Goal: Task Accomplishment & Management: Complete application form

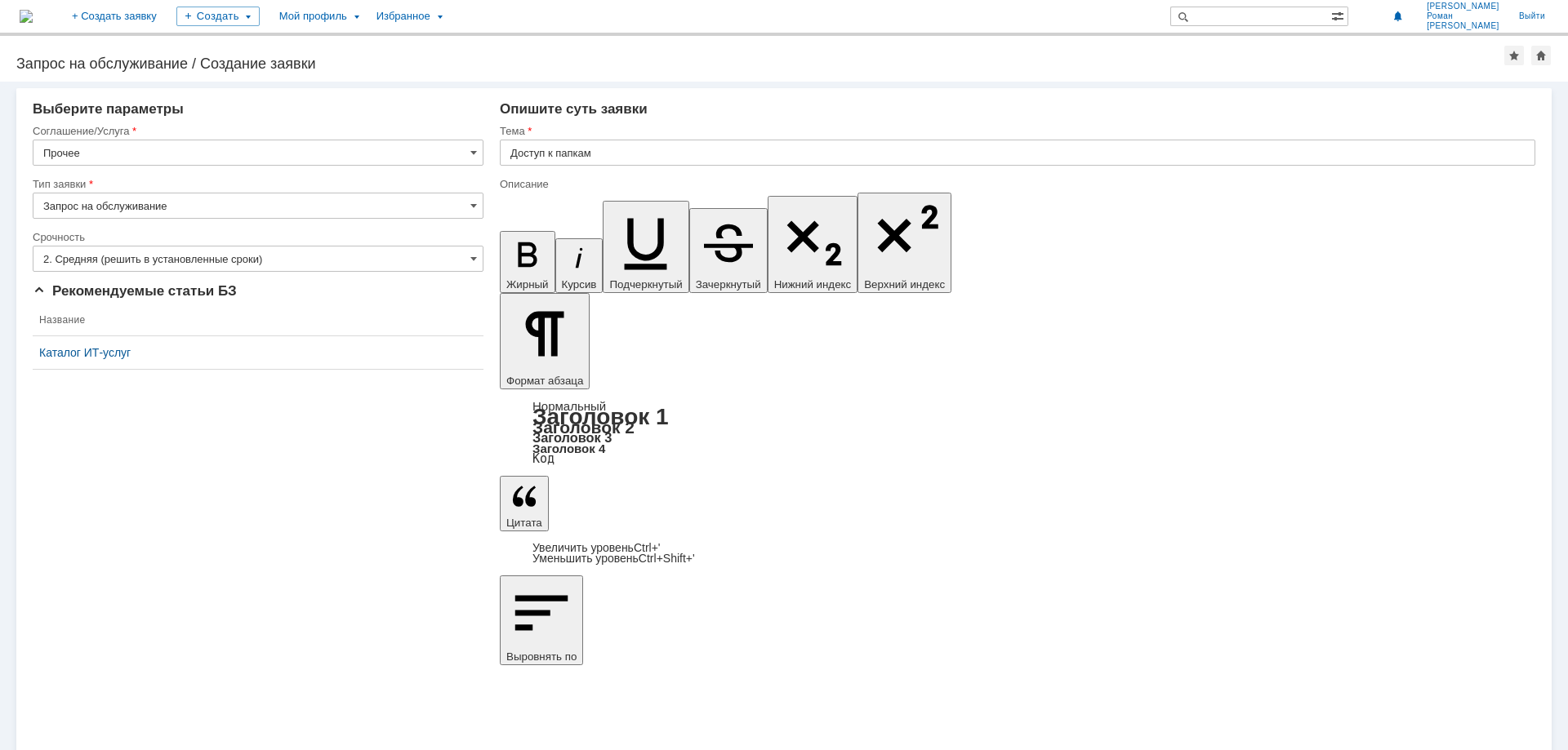
drag, startPoint x: 140, startPoint y: 478, endPoint x: 166, endPoint y: 463, distance: 30.0
click at [140, 478] on div "Внимание! Выберите параметры Соглашение/Услуга Прочее Тип заявки Запрос на обсл…" at bounding box center [784, 416] width 1568 height 669
click at [129, 259] on input "2. Средняя (решить в установленные сроки)" at bounding box center [257, 259] width 451 height 26
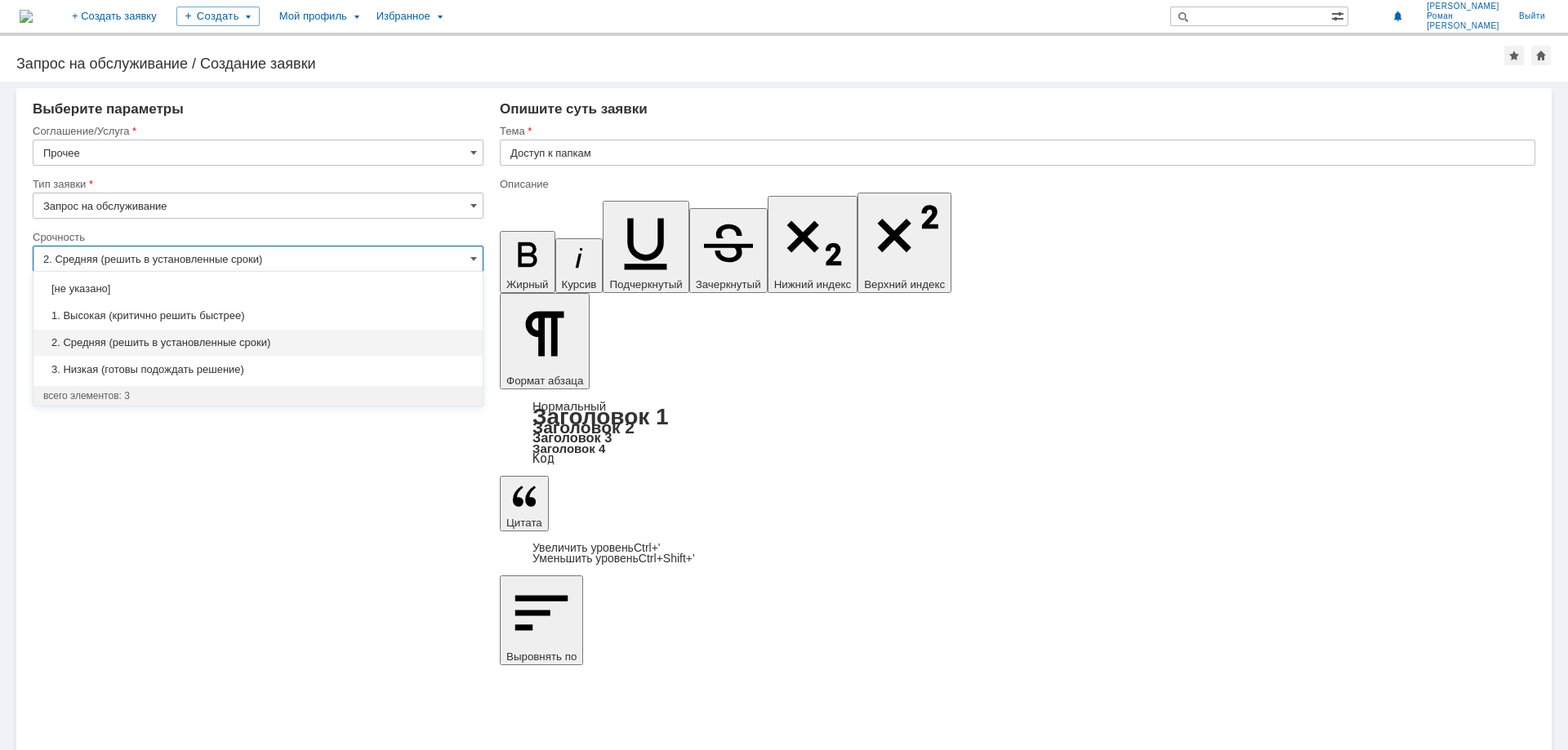
click at [110, 313] on span "1. Высокая (критично решить быстрее)" at bounding box center [257, 316] width 430 height 13
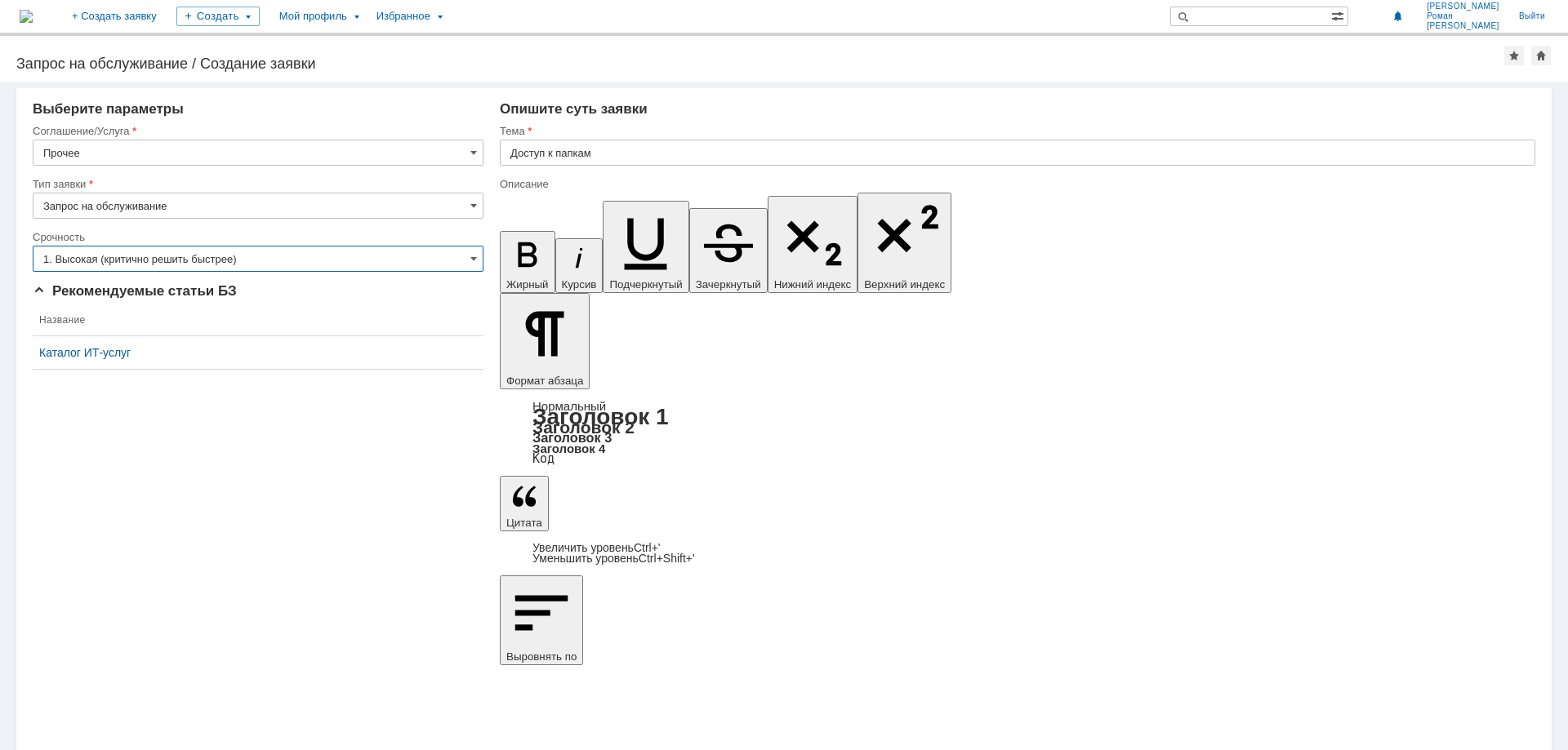
type input "1. Высокая (критично решить быстрее)"
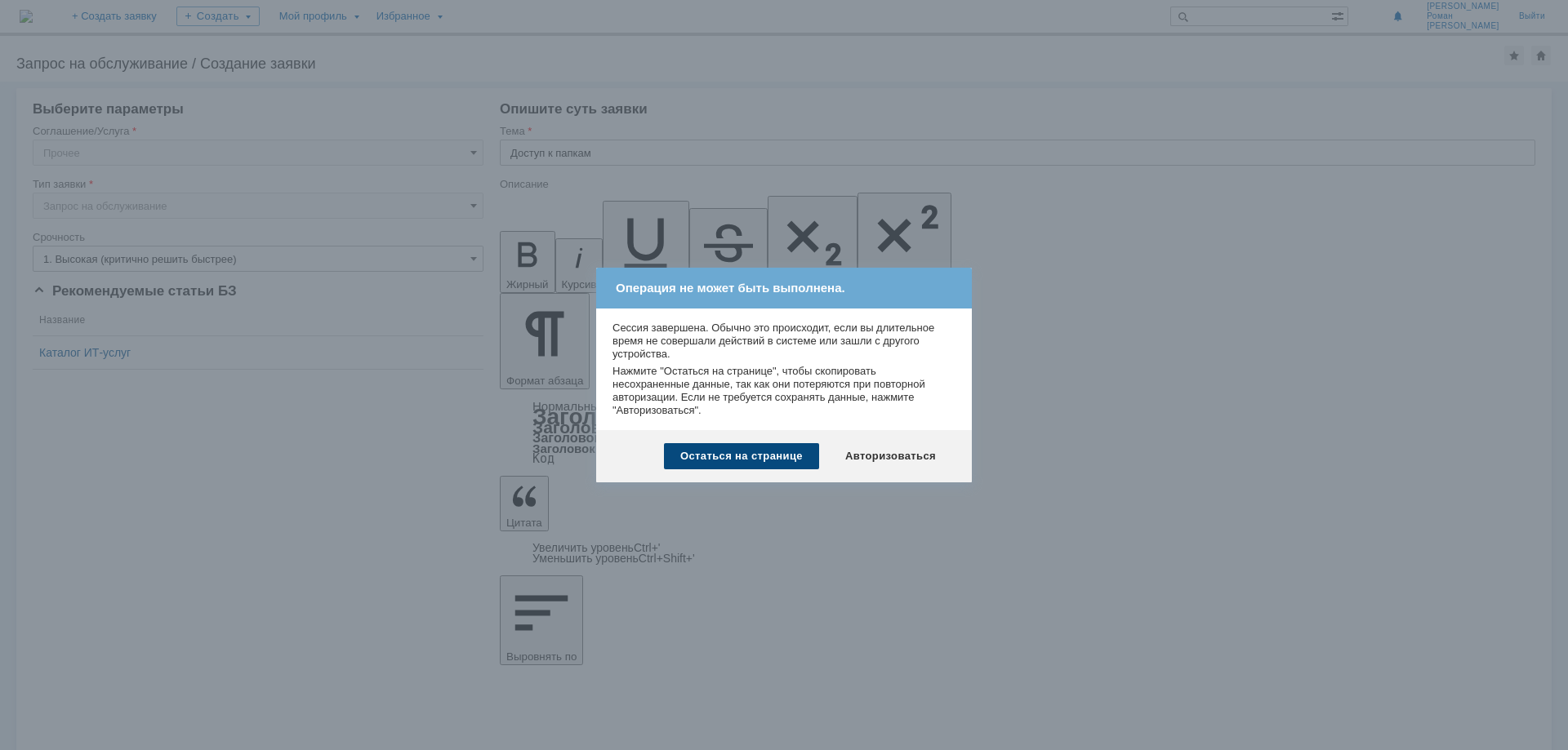
click at [705, 452] on div "Остаться на странице" at bounding box center [741, 457] width 155 height 26
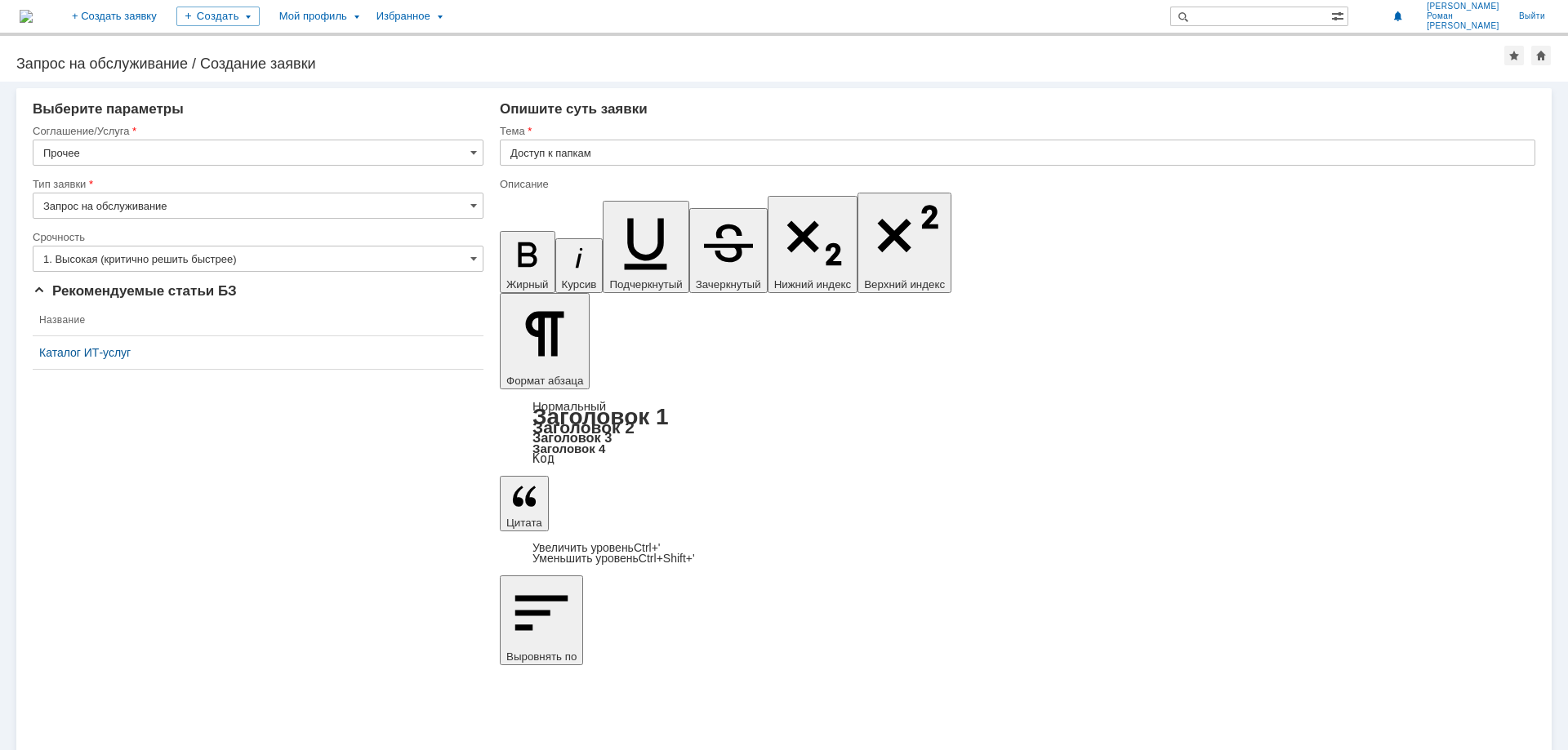
drag, startPoint x: 711, startPoint y: 5844, endPoint x: 462, endPoint y: 5807, distance: 251.7
copy body "Для работы прошу предоставить доступ для отдела СТРО1 \\runofsv0001\sapr$\УКЛ_3…"
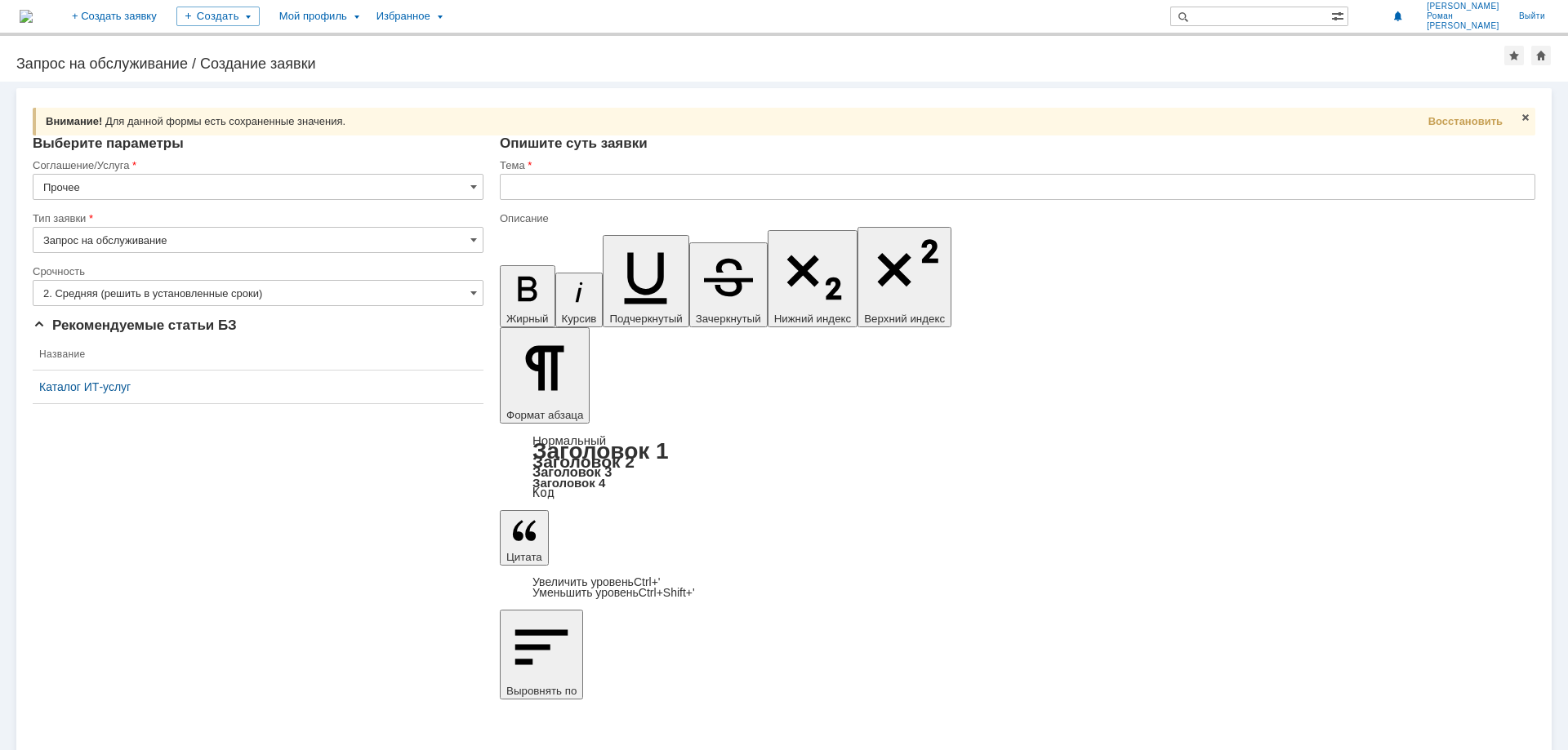
click at [604, 186] on input "text" at bounding box center [1017, 187] width 1036 height 26
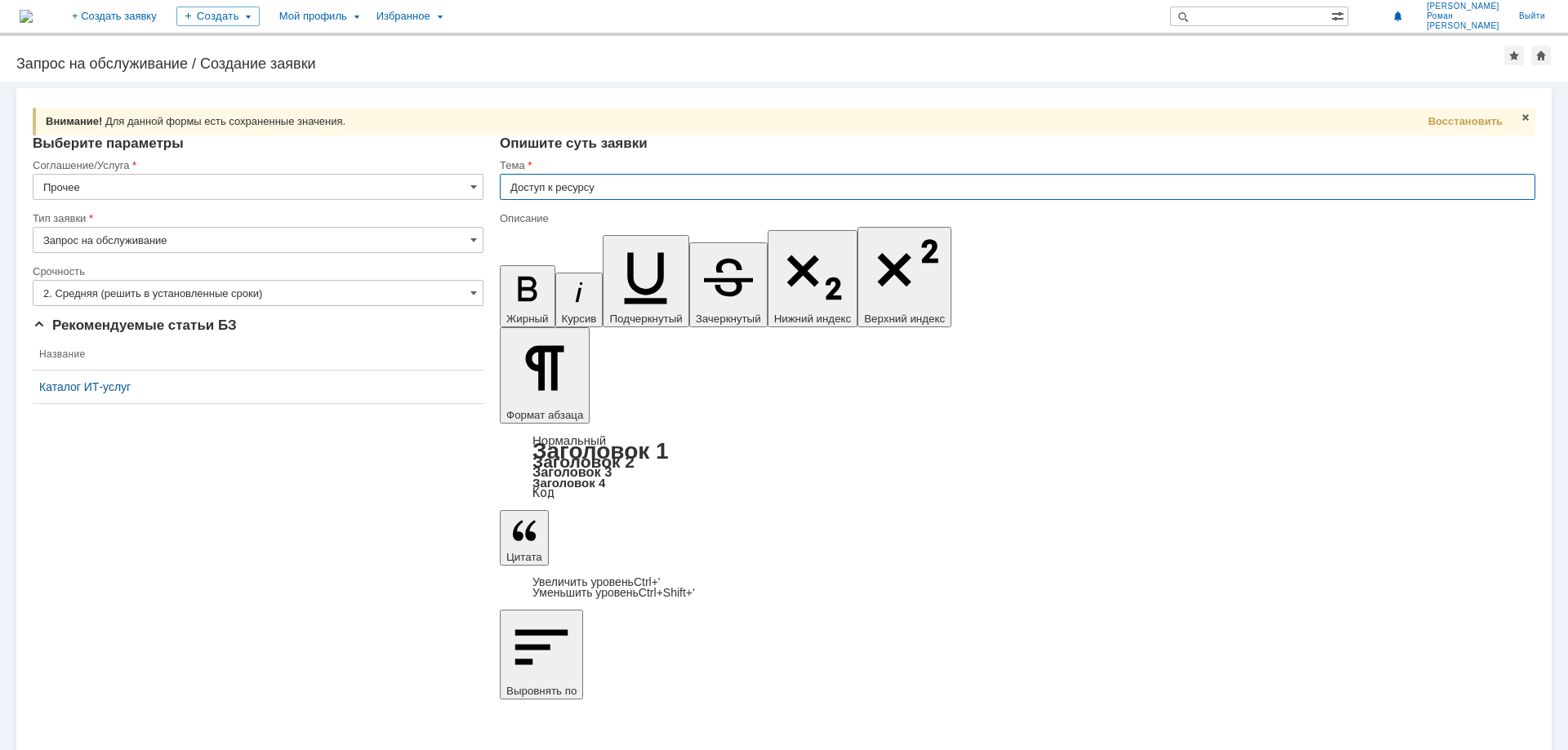
type input "Доступ к ресурсу"
